Goal: Task Accomplishment & Management: Use online tool/utility

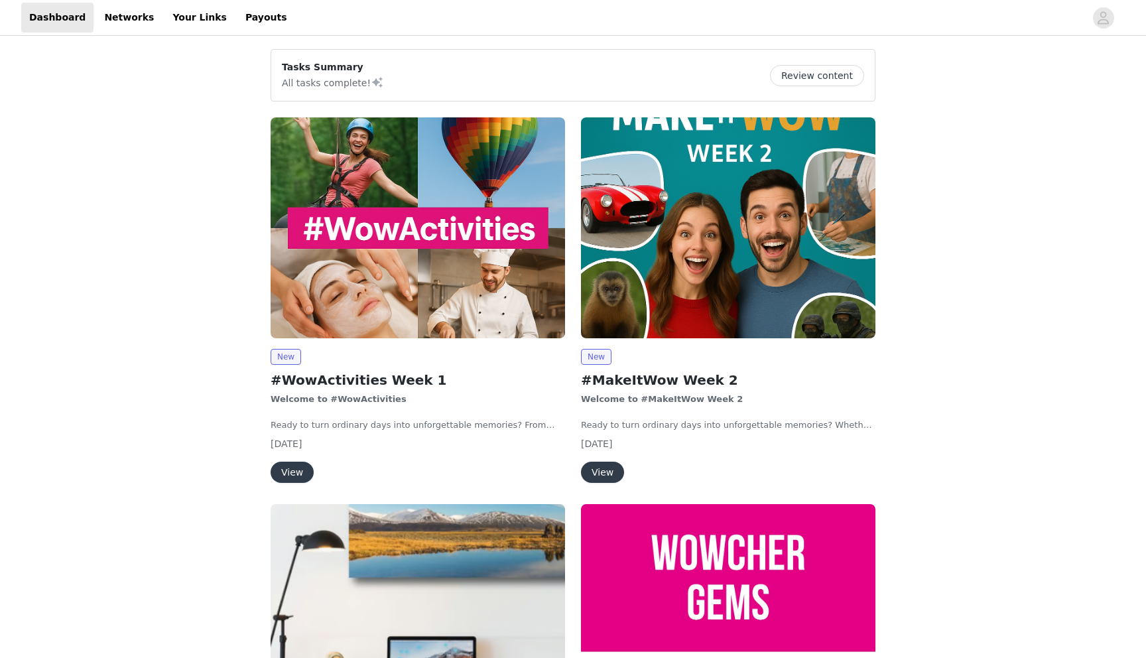
click at [292, 465] on button "View" at bounding box center [292, 472] width 43 height 21
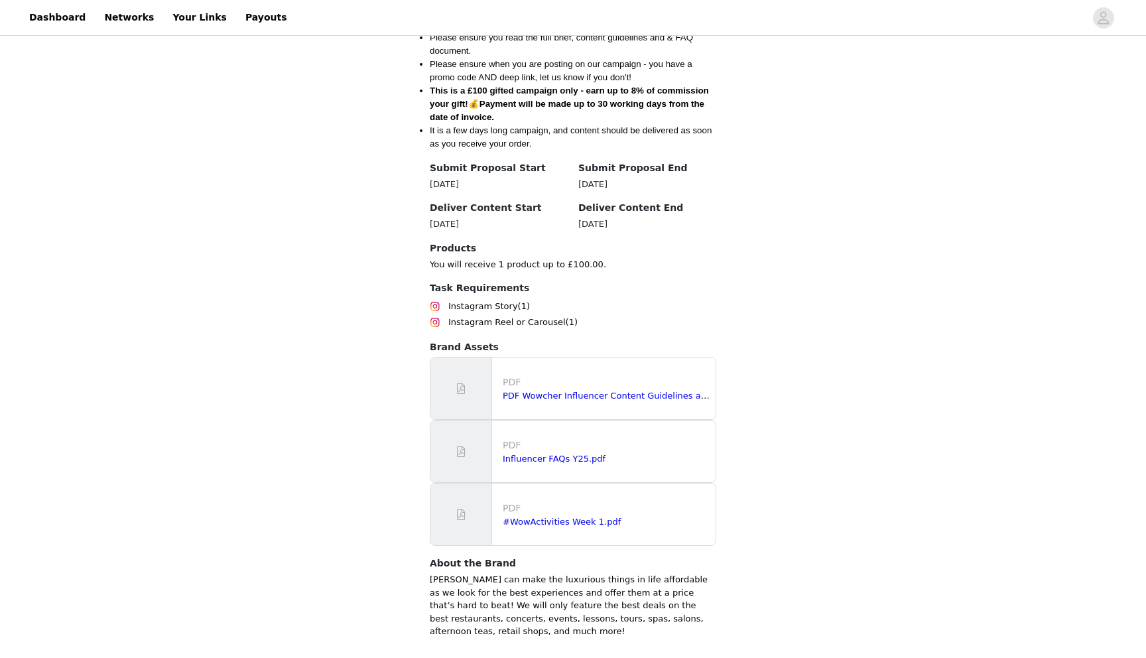
scroll to position [770, 0]
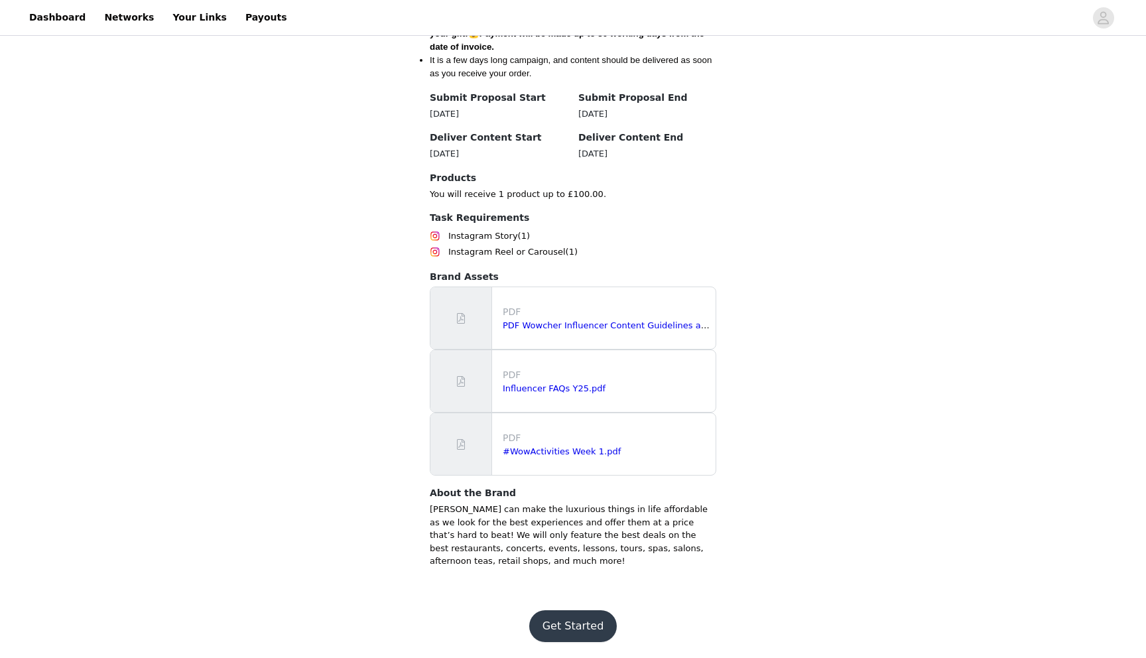
click at [575, 620] on button "Get Started" at bounding box center [573, 626] width 88 height 32
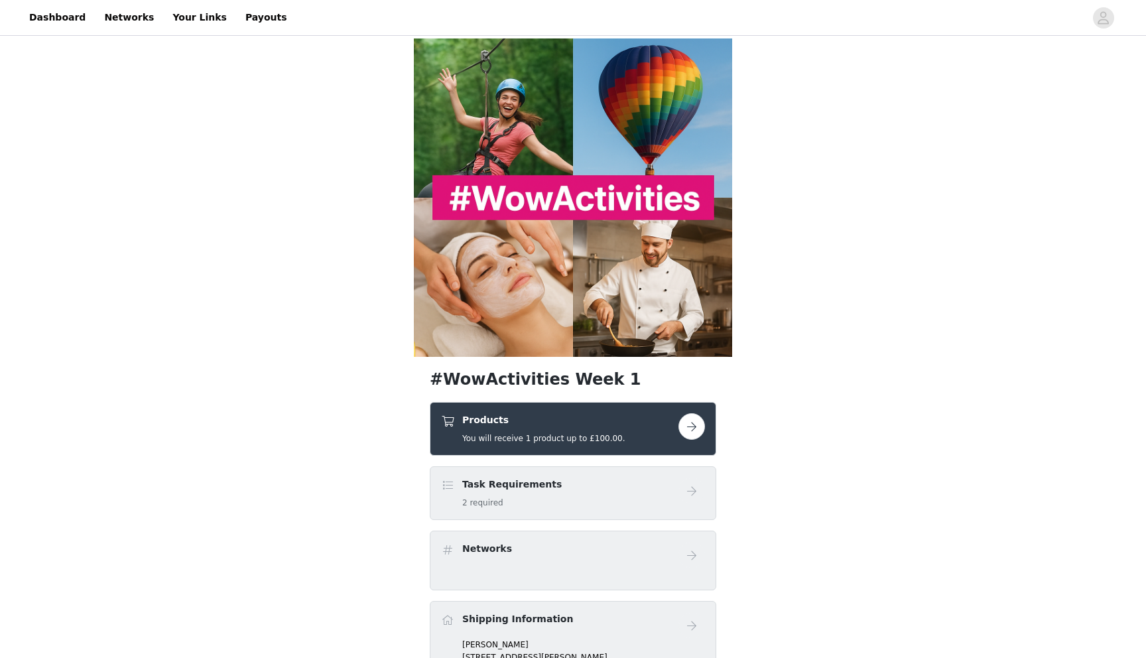
click at [700, 429] on button "button" at bounding box center [692, 426] width 27 height 27
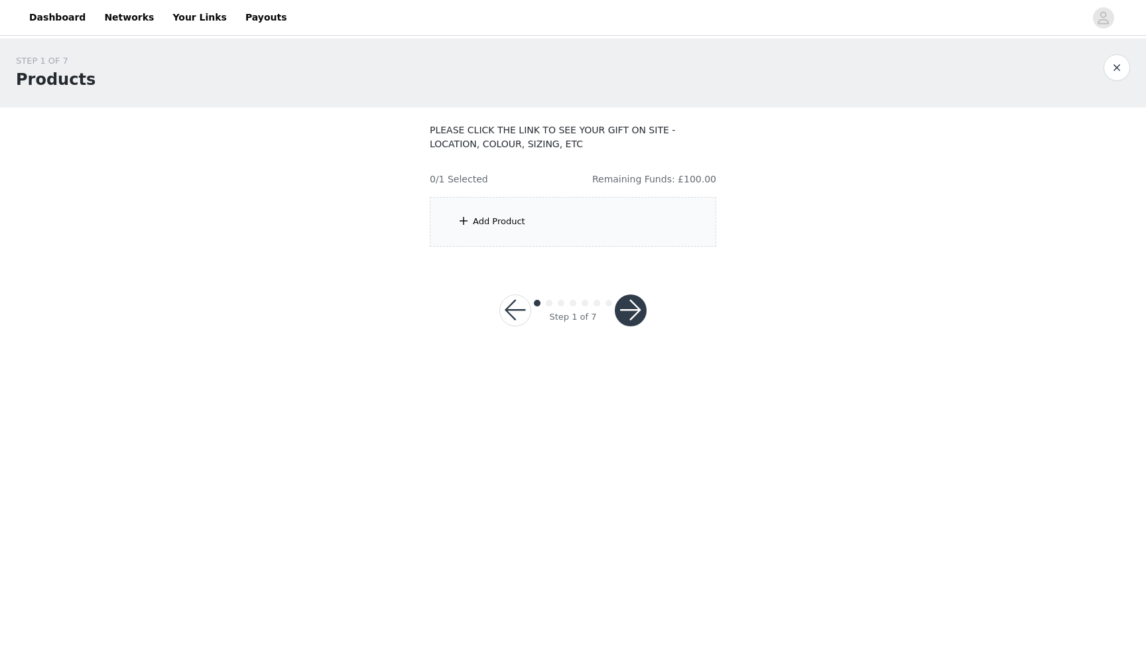
click at [615, 228] on div "Add Product" at bounding box center [573, 222] width 287 height 50
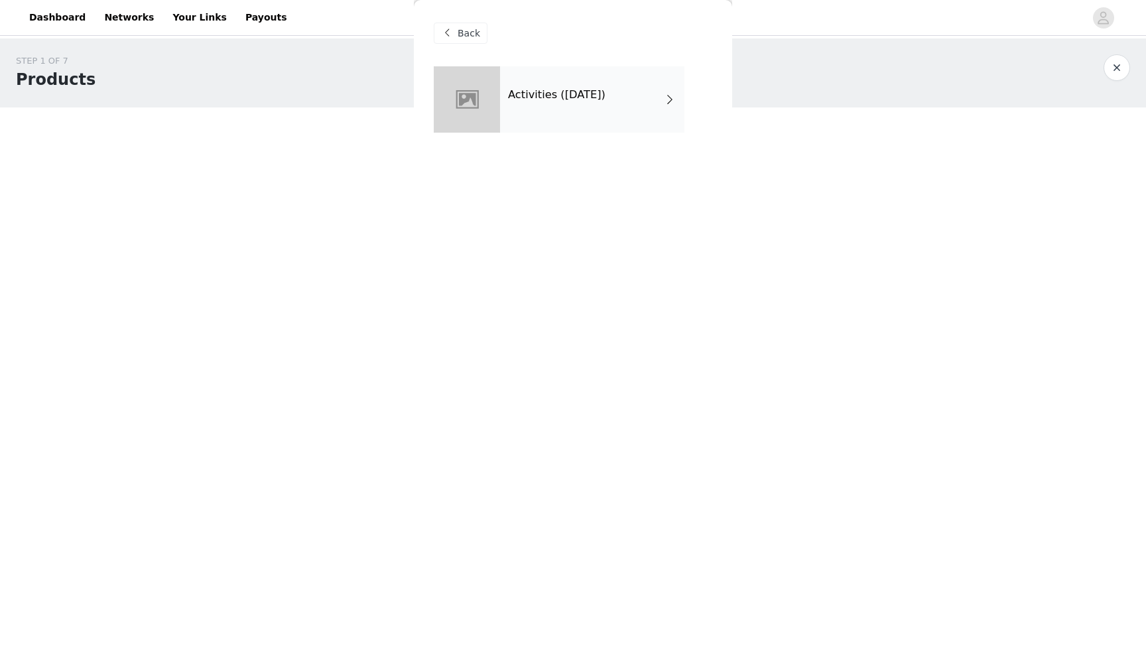
click at [604, 90] on div "Activities ([DATE])" at bounding box center [592, 99] width 184 height 66
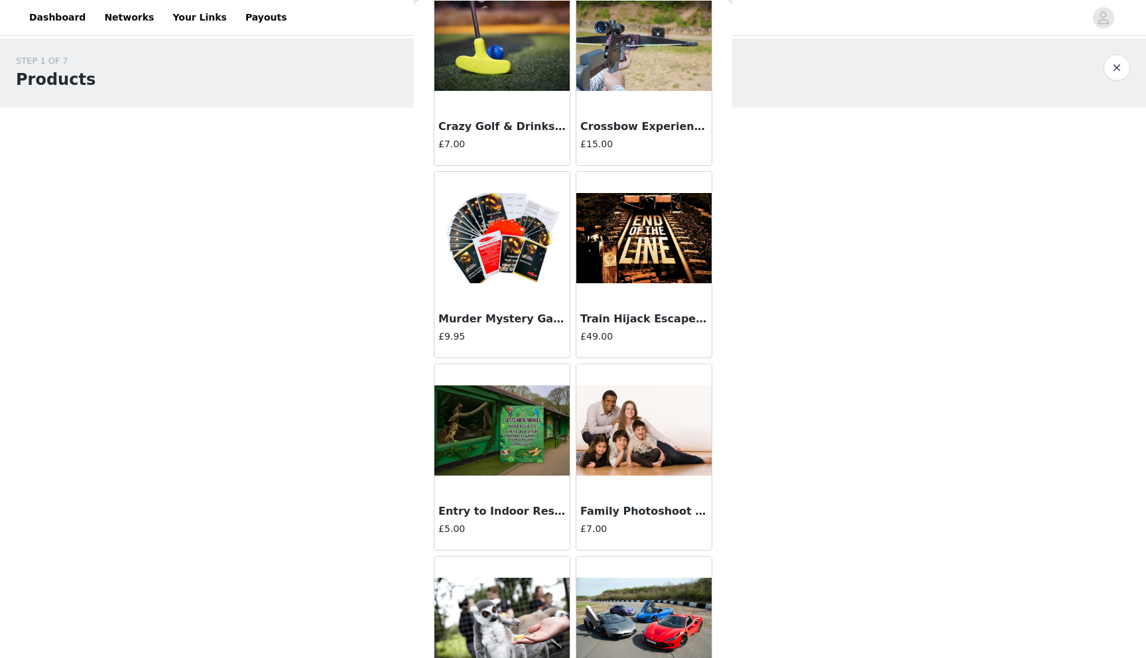
scroll to position [1372, 0]
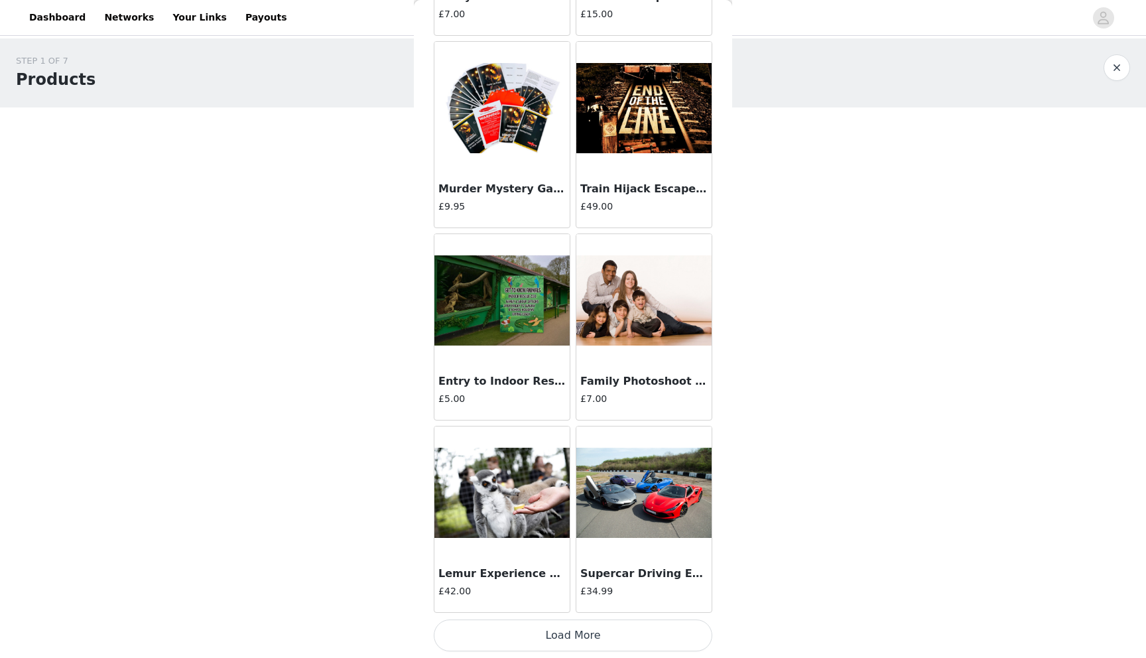
click at [598, 621] on button "Load More" at bounding box center [573, 636] width 279 height 32
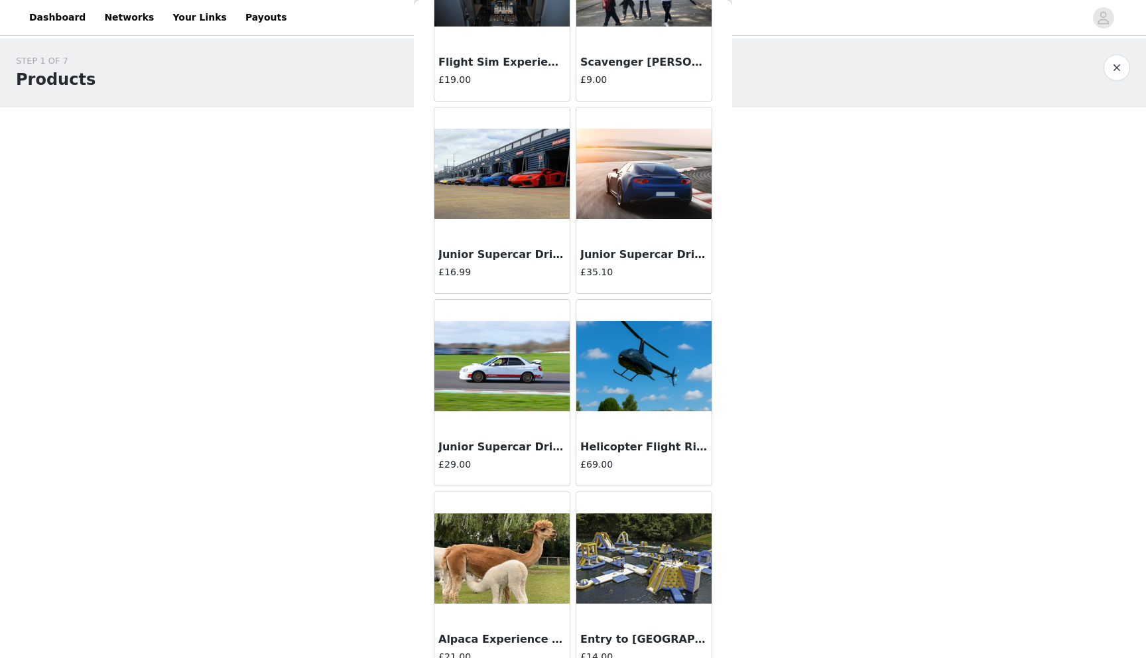
scroll to position [3295, 0]
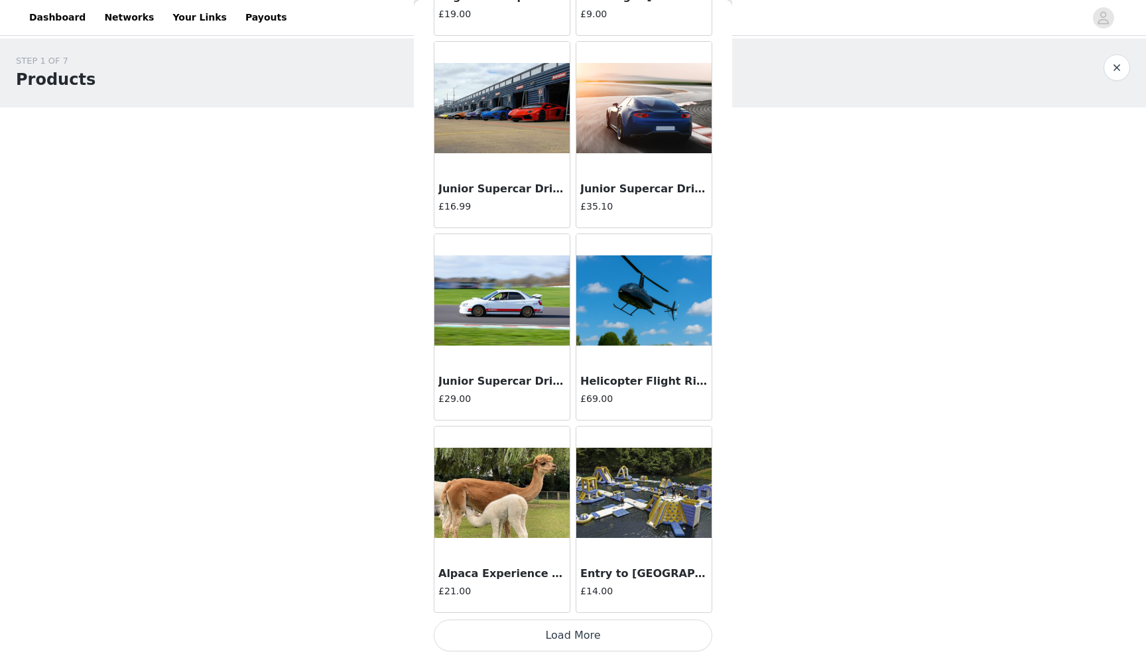
click at [584, 638] on button "Load More" at bounding box center [573, 636] width 279 height 32
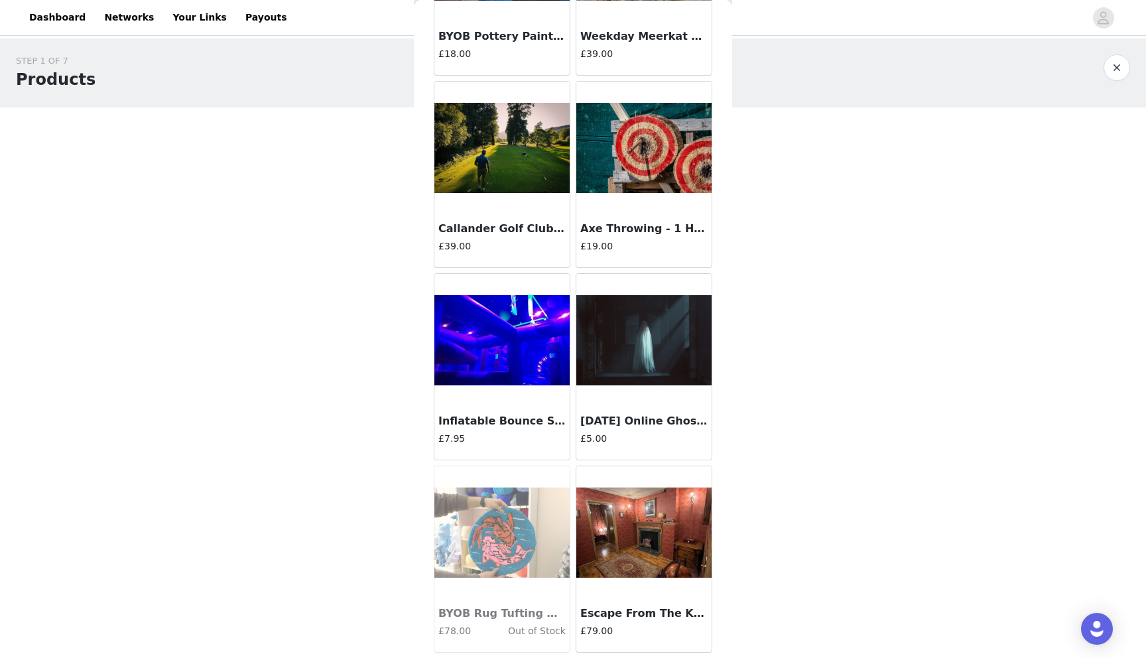
scroll to position [5219, 0]
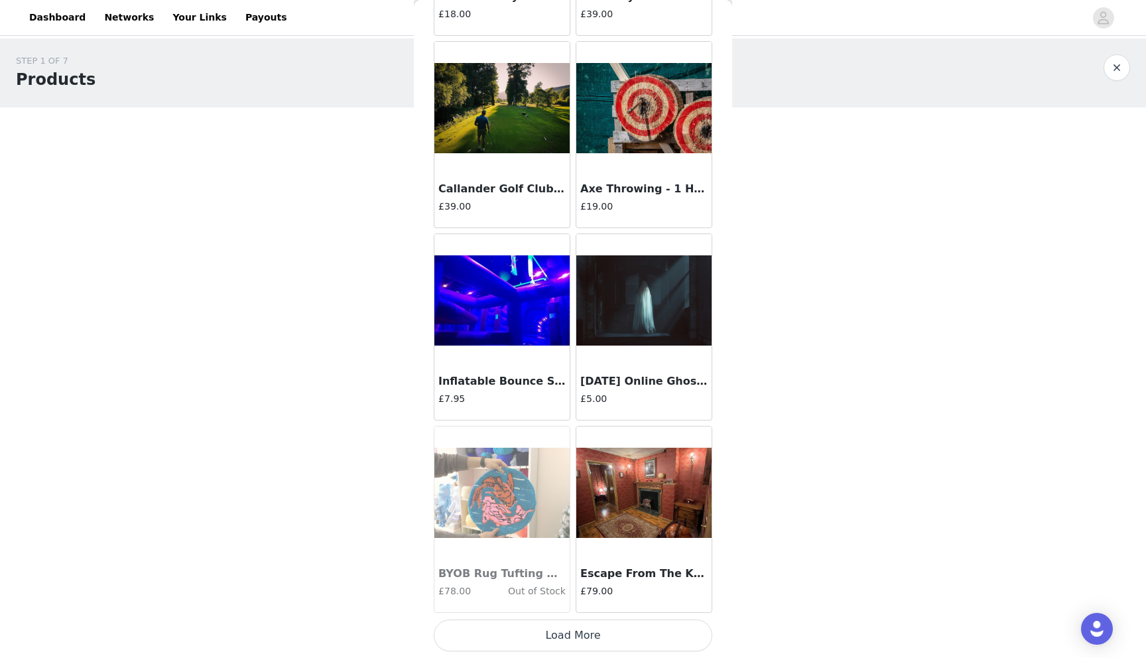
click at [587, 635] on button "Load More" at bounding box center [573, 636] width 279 height 32
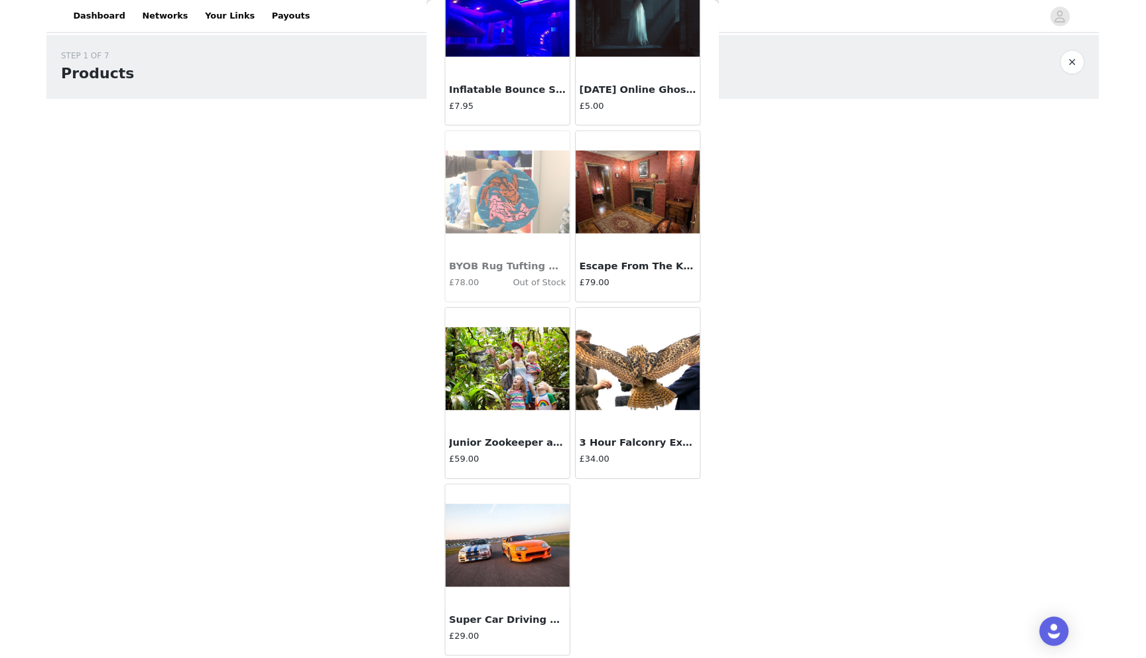
scroll to position [5561, 0]
